Goal: Transaction & Acquisition: Obtain resource

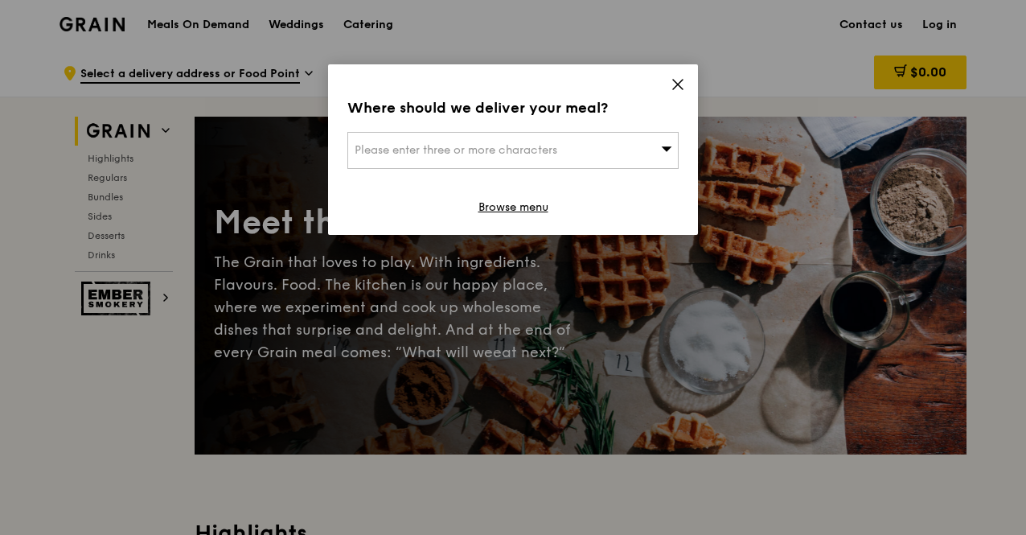
click at [676, 84] on icon at bounding box center [678, 84] width 14 height 14
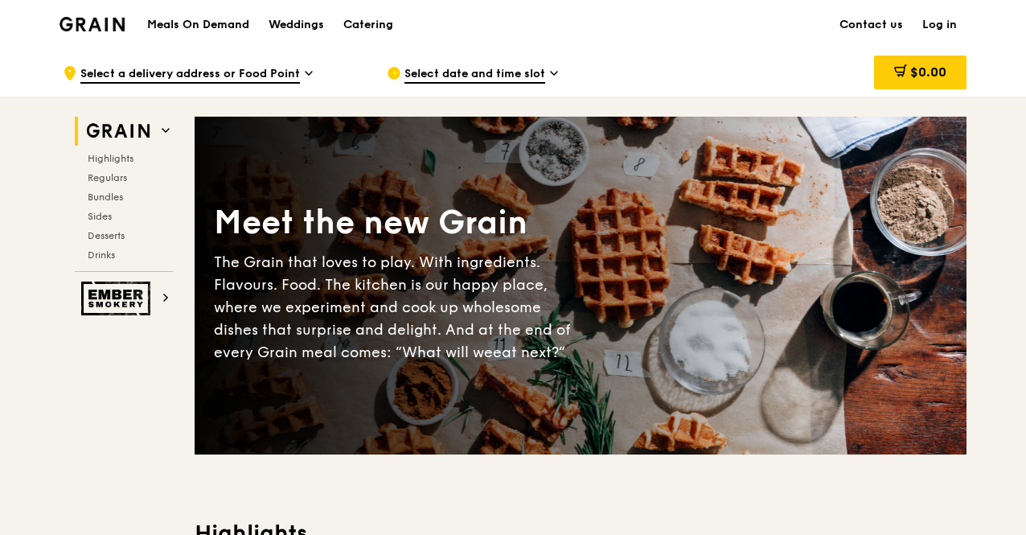
click at [220, 27] on h1 "Meals On Demand" at bounding box center [198, 25] width 102 height 16
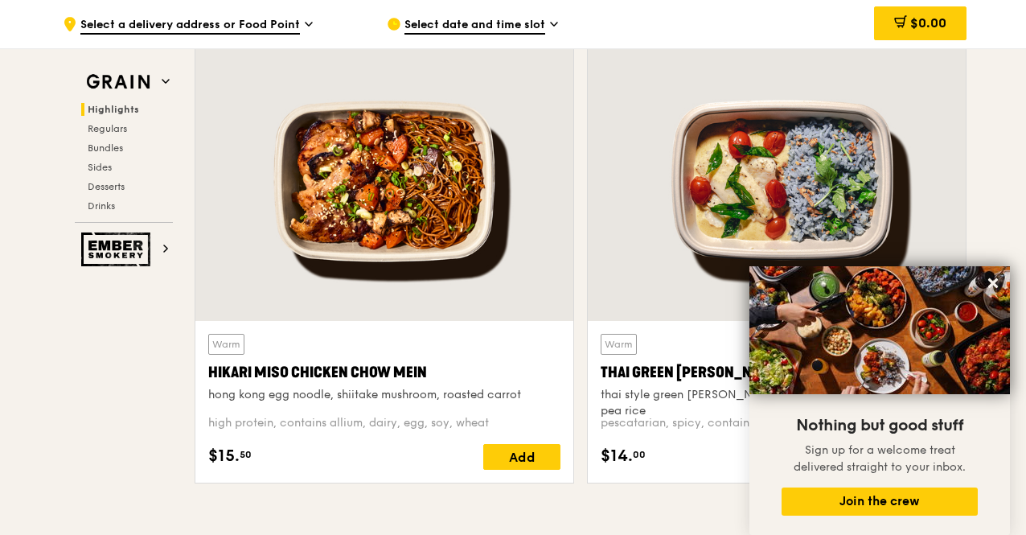
scroll to position [545, 0]
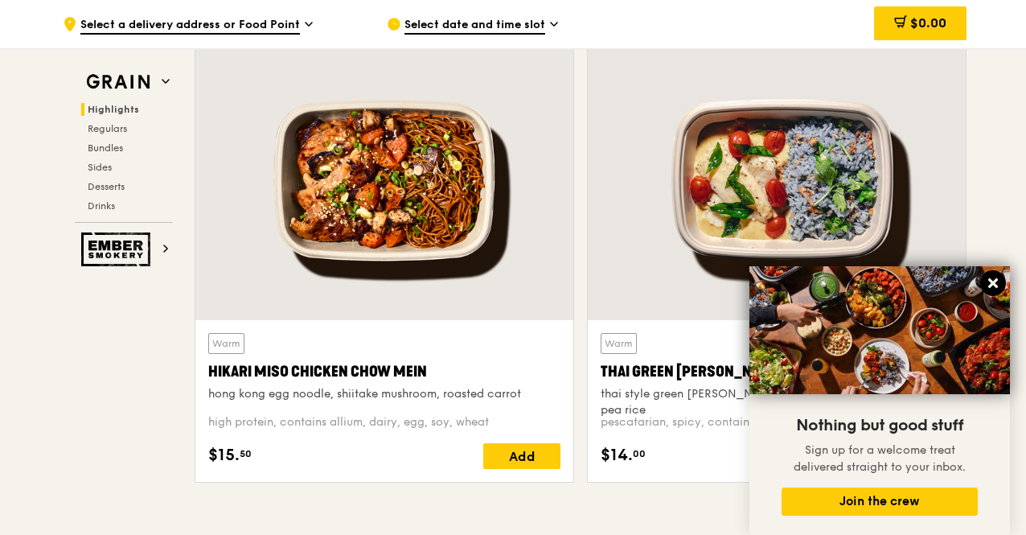
click at [996, 286] on icon at bounding box center [994, 283] width 10 height 10
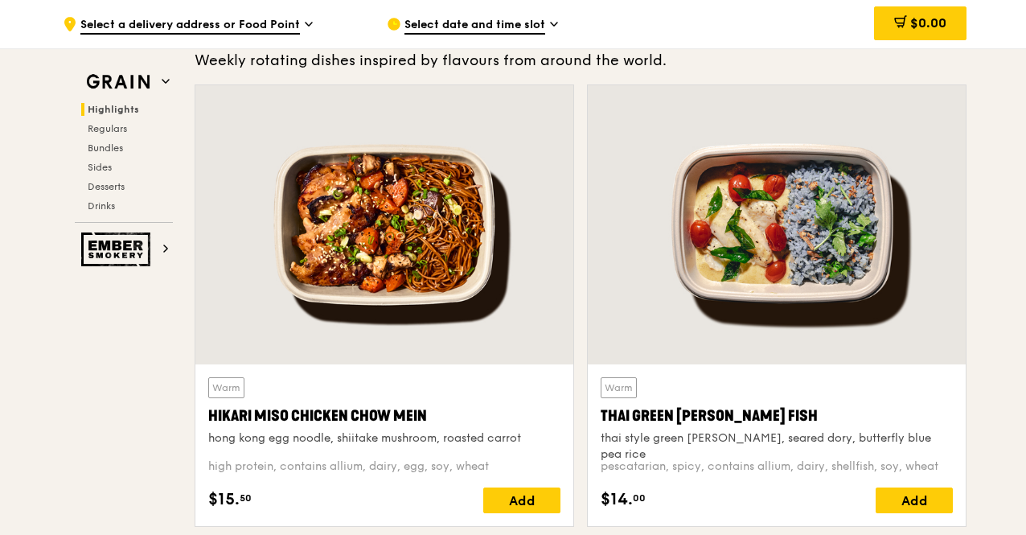
scroll to position [0, 0]
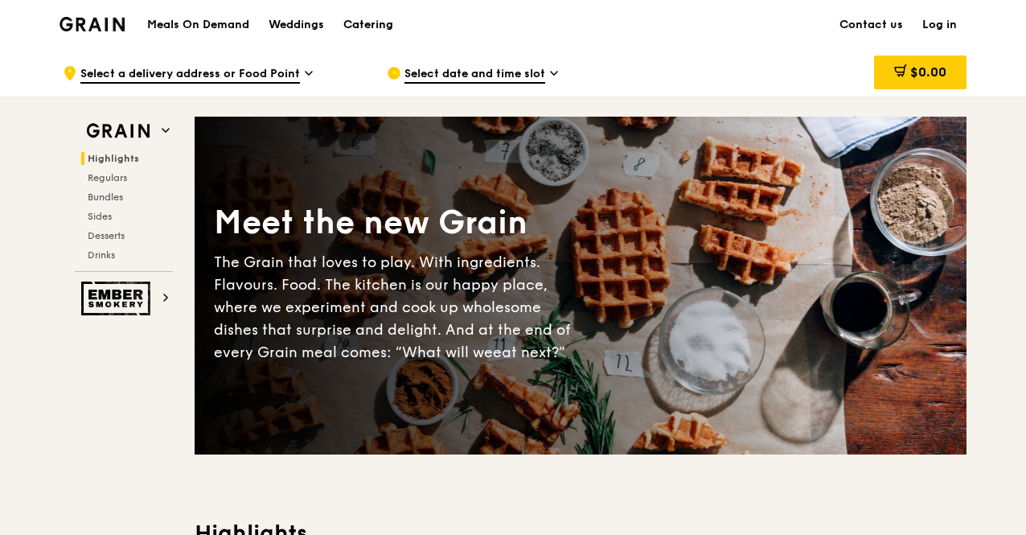
click at [385, 23] on div "Catering" at bounding box center [368, 25] width 50 height 48
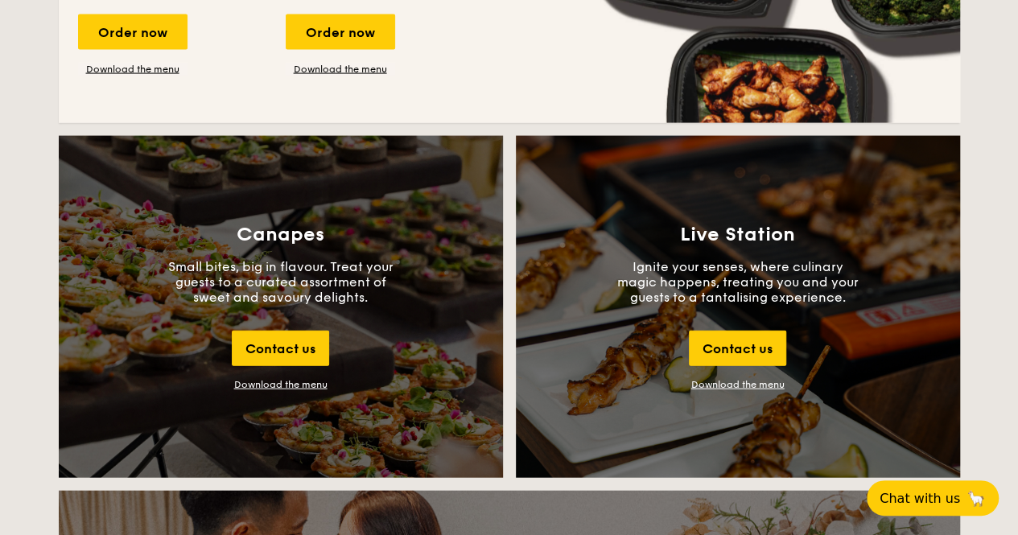
scroll to position [1675, 0]
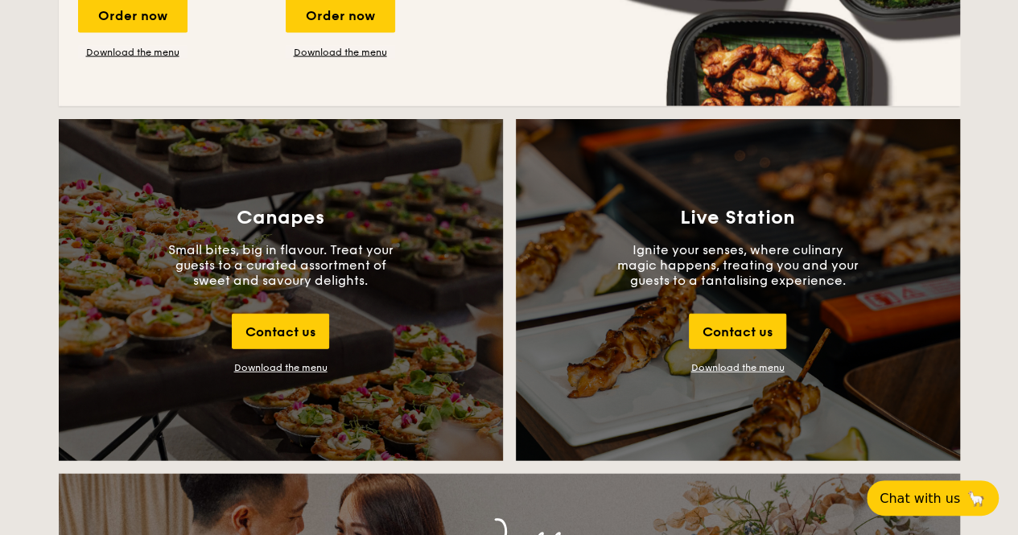
click at [737, 262] on p "Ignite your senses, where culinary magic happens, treating you and your guests …" at bounding box center [737, 265] width 241 height 46
click at [724, 371] on link "Download the menu" at bounding box center [737, 367] width 93 height 11
